Goal: Task Accomplishment & Management: Use online tool/utility

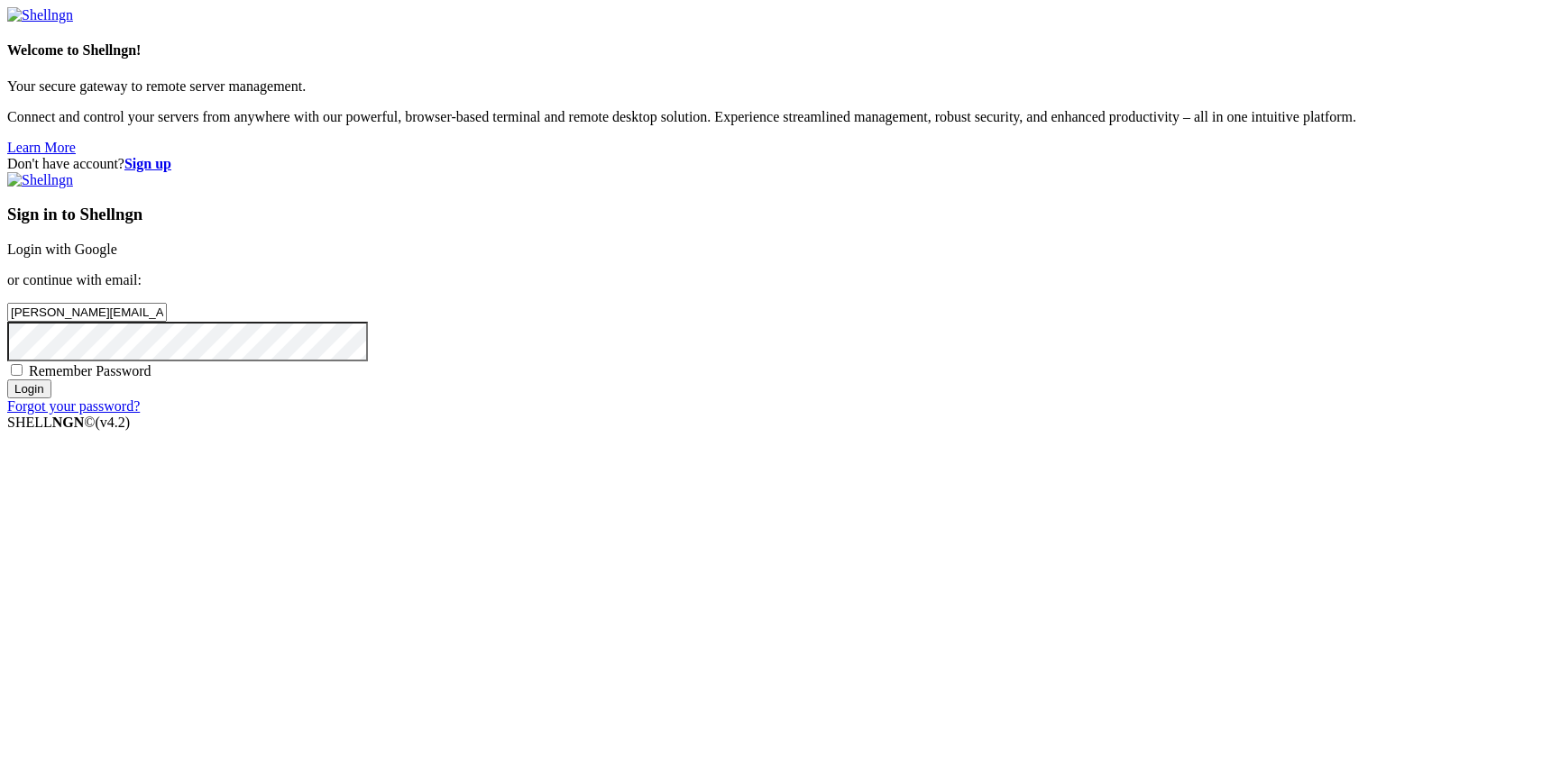
click at [51, 398] on input "Login" at bounding box center [29, 389] width 44 height 19
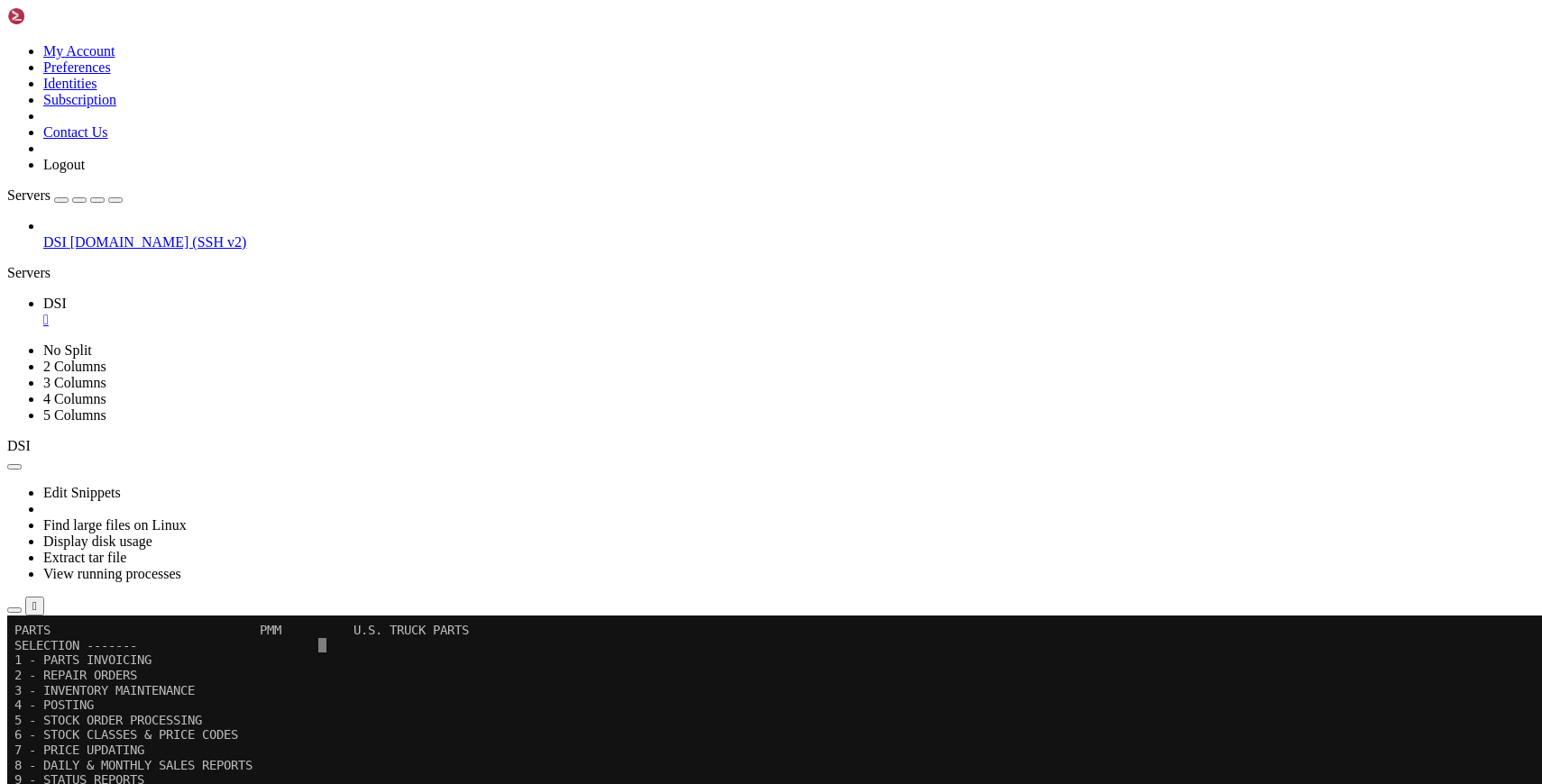
click at [116, 200] on icon "button" at bounding box center [116, 200] width 0 height 0
